Goal: Transaction & Acquisition: Purchase product/service

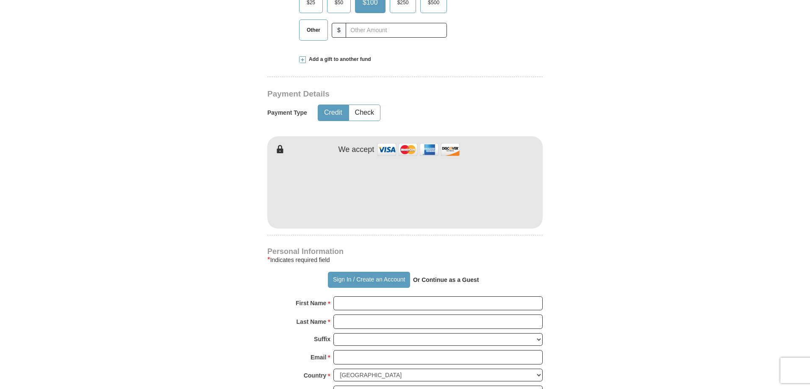
scroll to position [424, 0]
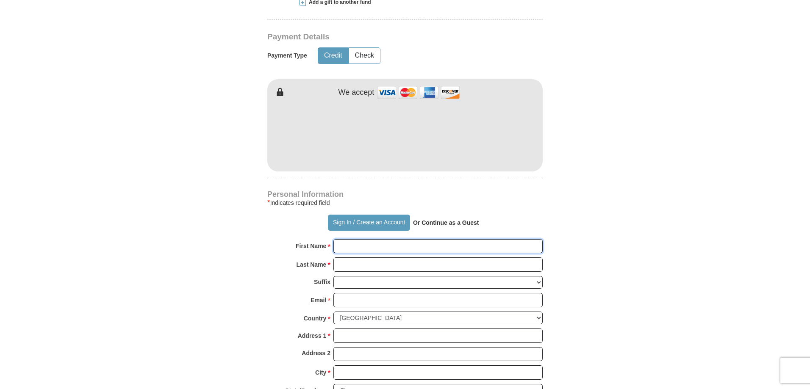
click at [352, 239] on input "First Name *" at bounding box center [437, 246] width 209 height 14
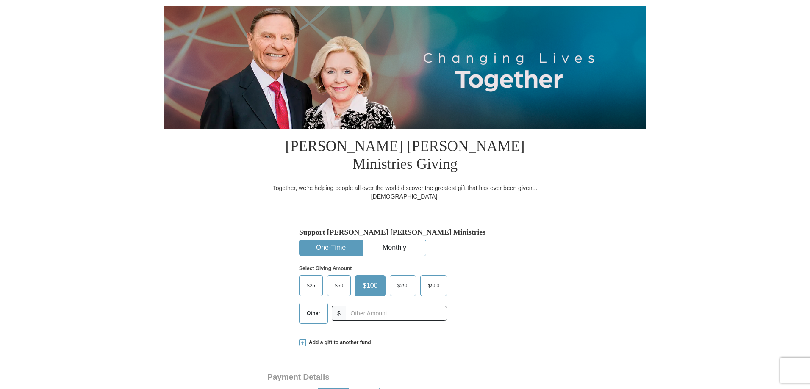
type input "Phy"
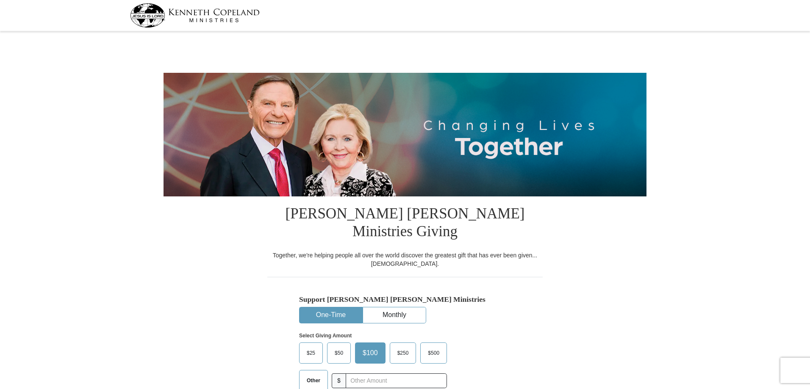
select select "NY"
click at [316, 347] on span "$25" at bounding box center [310, 353] width 17 height 13
click at [0, 0] on input "$25" at bounding box center [0, 0] width 0 height 0
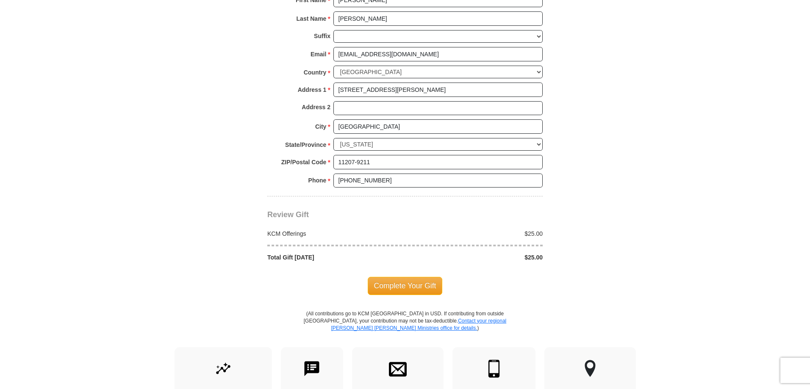
scroll to position [635, 0]
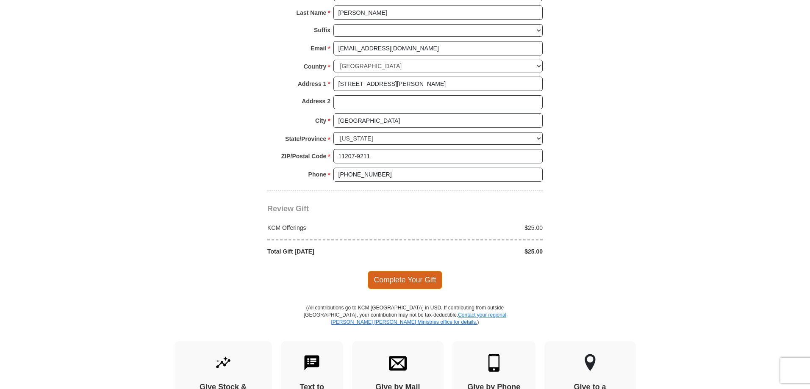
click at [427, 271] on span "Complete Your Gift" at bounding box center [405, 280] width 75 height 18
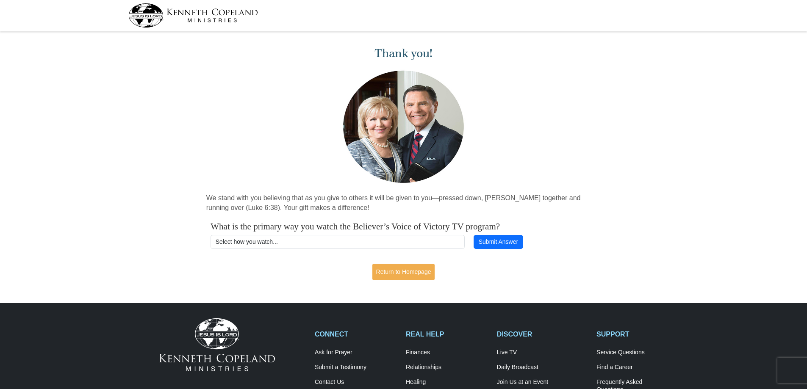
click at [213, 17] on img at bounding box center [193, 15] width 130 height 24
